Goal: Task Accomplishment & Management: Manage account settings

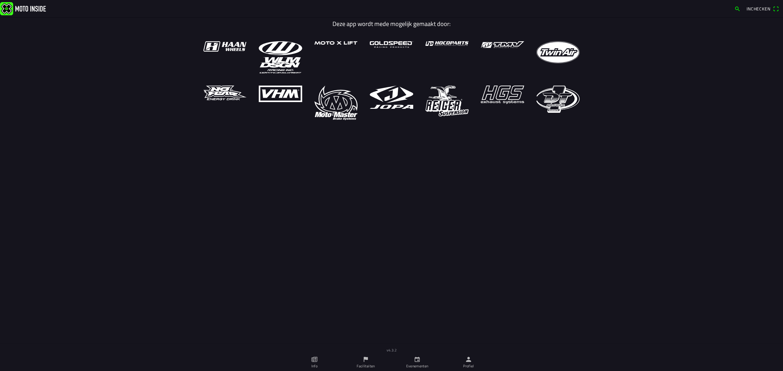
click at [471, 359] on icon "person" at bounding box center [468, 359] width 7 height 7
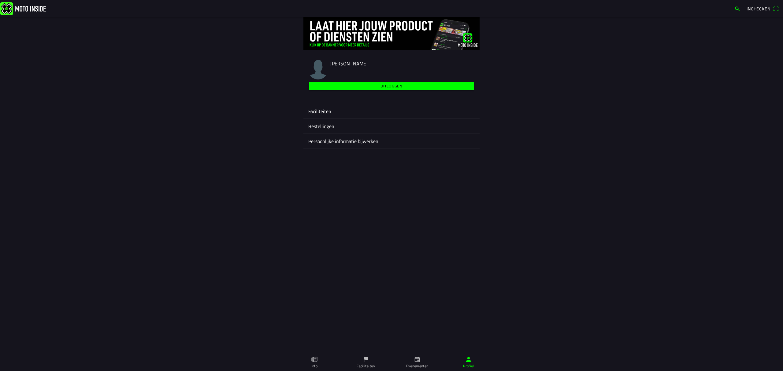
click at [321, 108] on ion-label "Faciliteiten" at bounding box center [391, 111] width 166 height 7
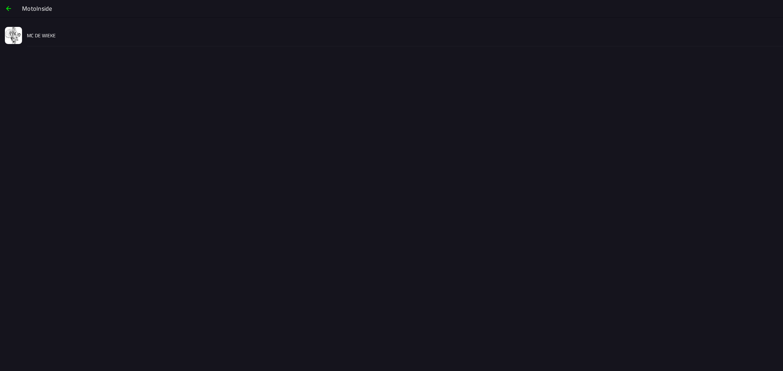
click at [0, 0] on slot "MC DE WIEKE" at bounding box center [0, 0] width 0 height 0
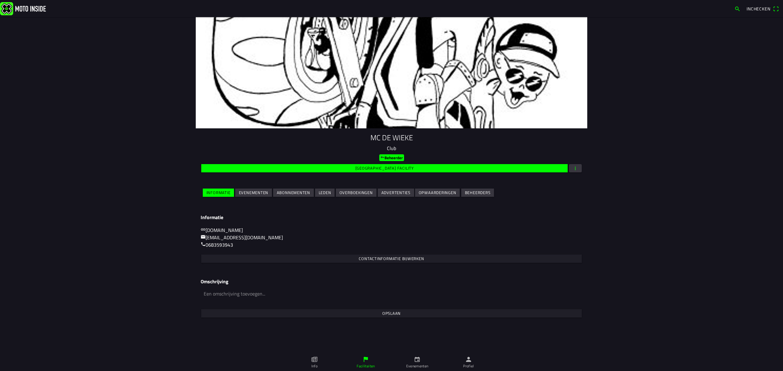
click at [0, 0] on slot "Evenementen" at bounding box center [0, 0] width 0 height 0
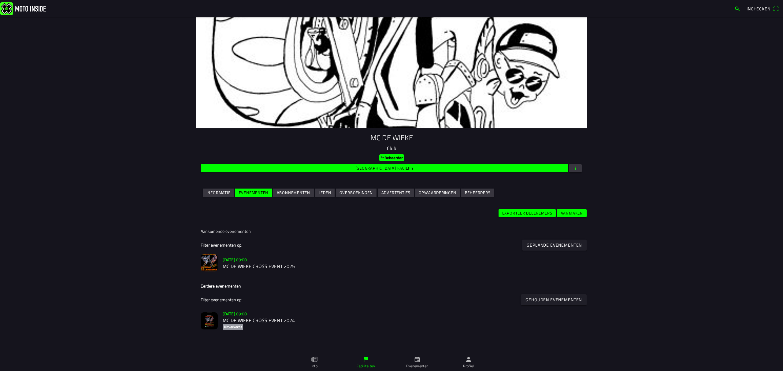
click at [247, 264] on h2 "MC DE WIEKE CROSS EVENT 2025" at bounding box center [402, 267] width 359 height 6
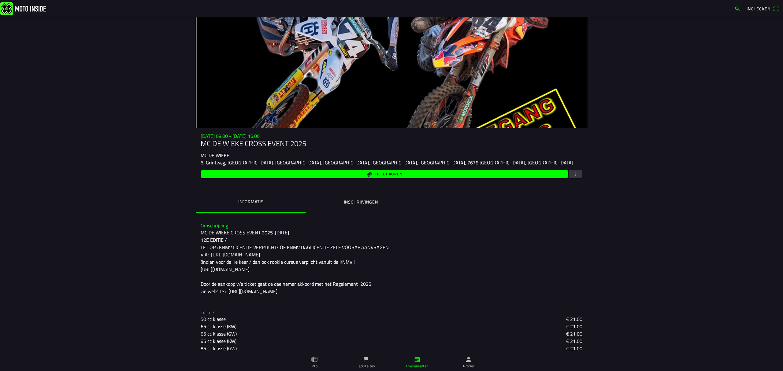
click at [572, 173] on span "button" at bounding box center [575, 174] width 6 height 8
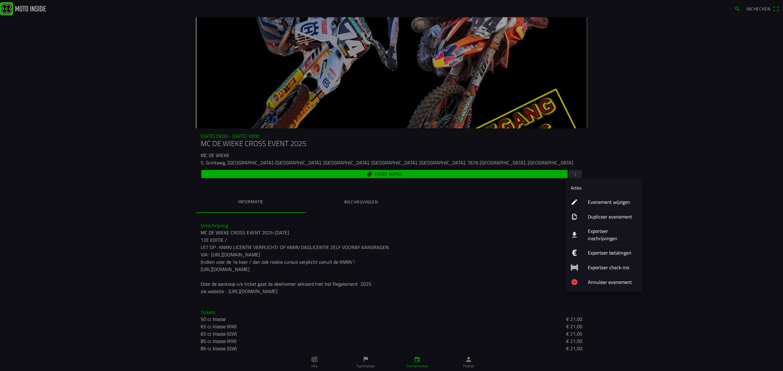
click at [599, 200] on ion-label "Evenement wijzigen" at bounding box center [613, 201] width 50 height 7
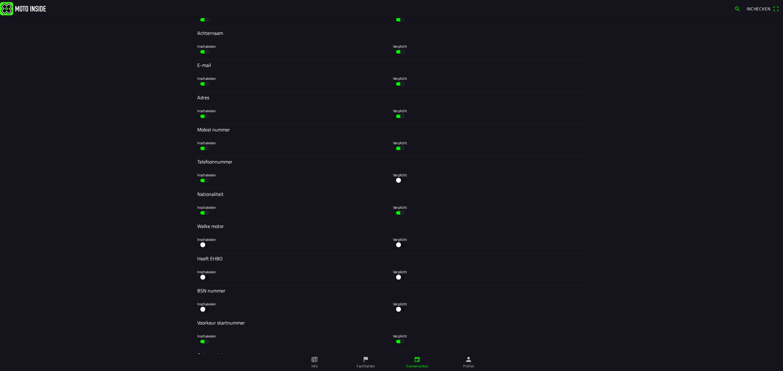
scroll to position [2160, 0]
